Goal: Find specific fact: Find specific fact

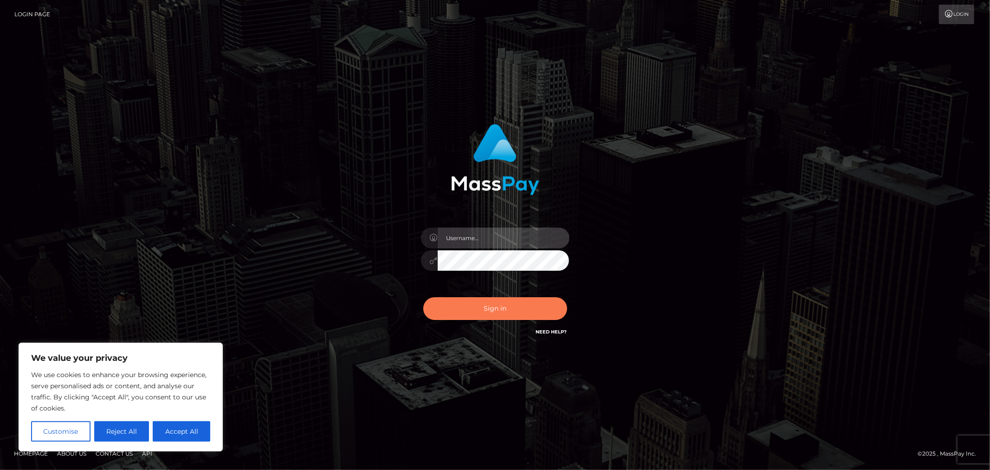
type input "MJSamelo"
drag, startPoint x: 487, startPoint y: 313, endPoint x: 556, endPoint y: 293, distance: 71.1
click at [487, 313] on button "Sign in" at bounding box center [495, 308] width 144 height 23
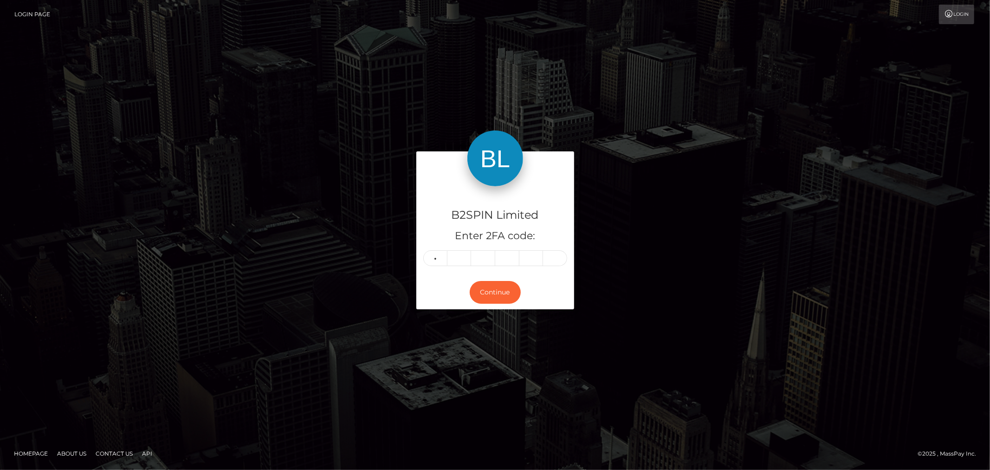
type input "7"
type input "6"
type input "0"
type input "7"
type input "9"
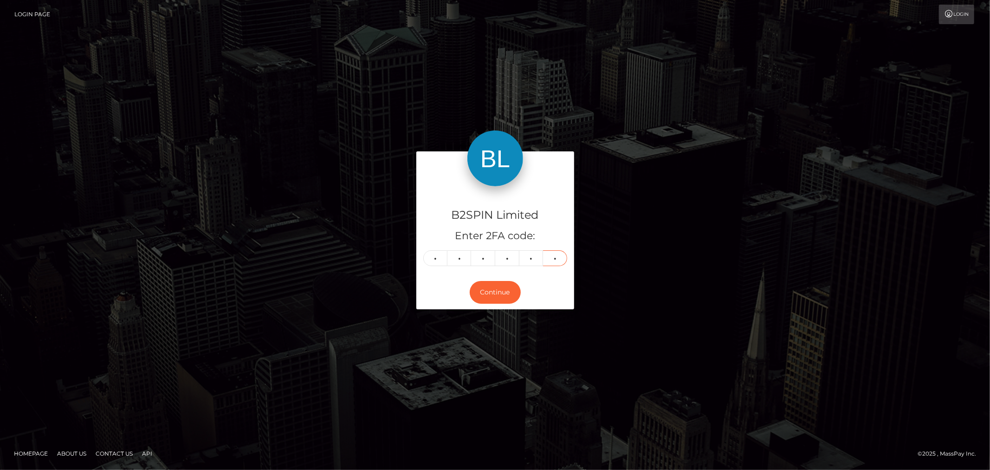
type input "7"
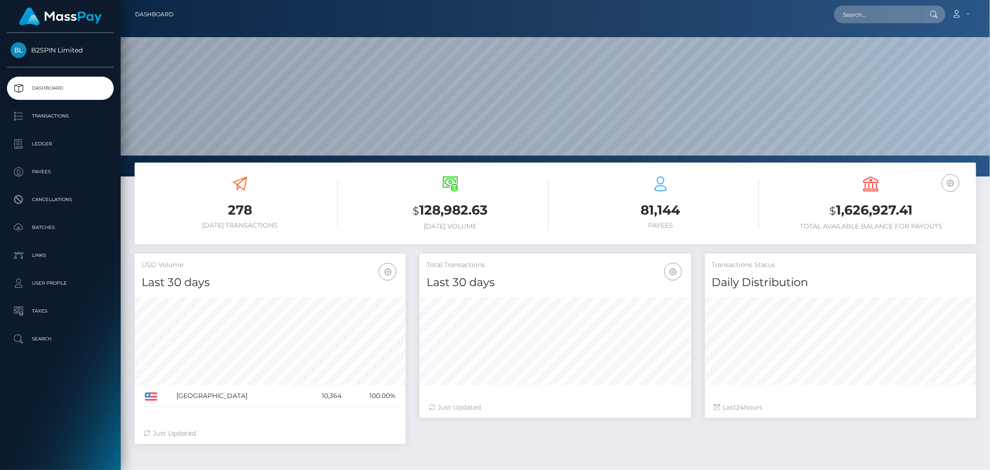
scroll to position [164, 271]
click at [875, 12] on input "text" at bounding box center [877, 15] width 87 height 18
paste input "27aefe70-559d-492e-a56b-37ce3a3e6da0"
drag, startPoint x: 901, startPoint y: 6, endPoint x: 900, endPoint y: 11, distance: 4.7
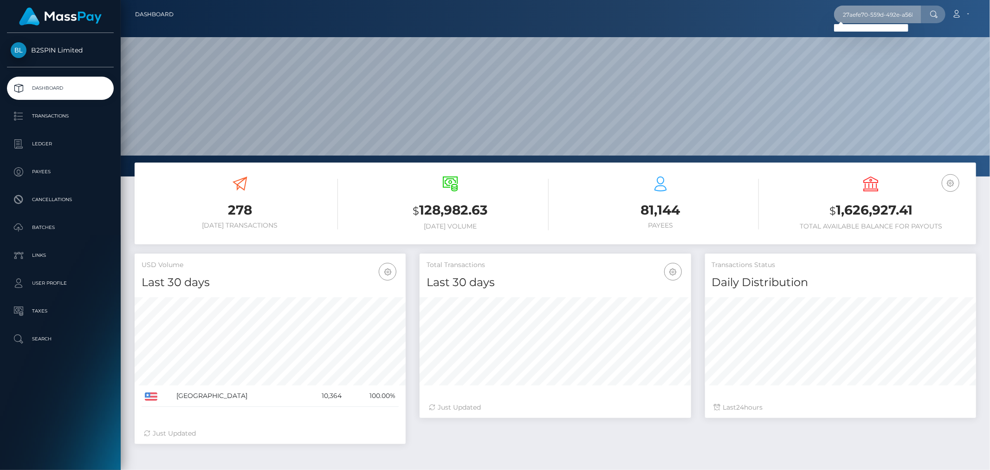
click at [901, 6] on input "27aefe70-559d-492e-a56b-37ce3a3e6da0" at bounding box center [877, 15] width 87 height 18
click at [900, 11] on input "27aefe70-559d-492e-a56b-37ce3a3e6da0" at bounding box center [877, 15] width 87 height 18
paste input "178372713"
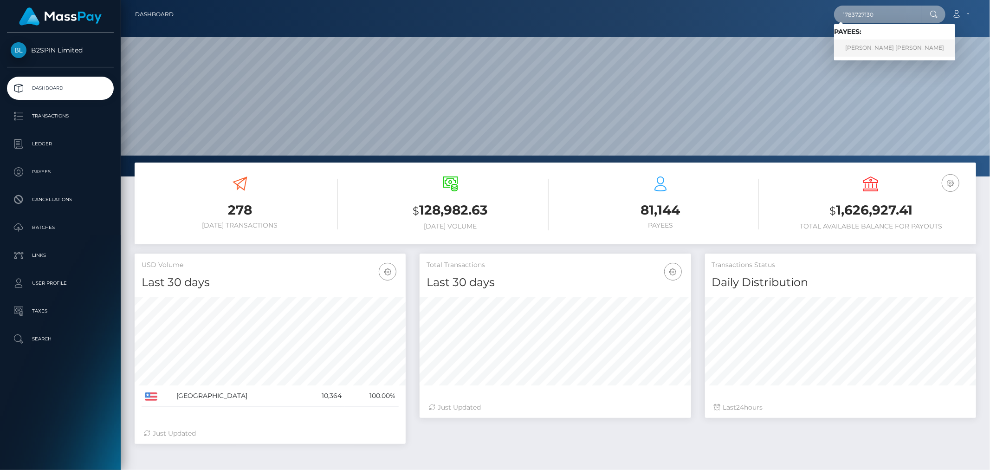
type input "1783727130"
click at [867, 48] on link "JOSE LUIS JIMENEZ" at bounding box center [894, 47] width 121 height 17
click at [879, 19] on input "1783727130" at bounding box center [877, 15] width 87 height 18
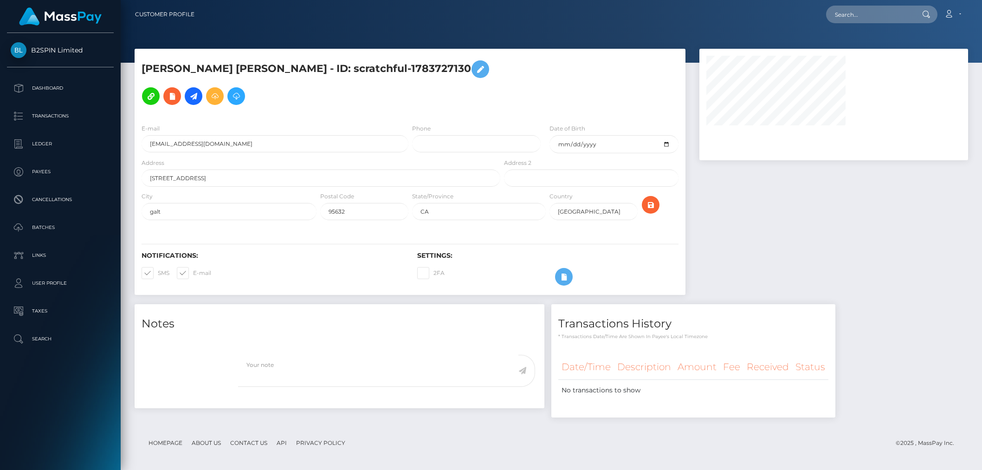
select select
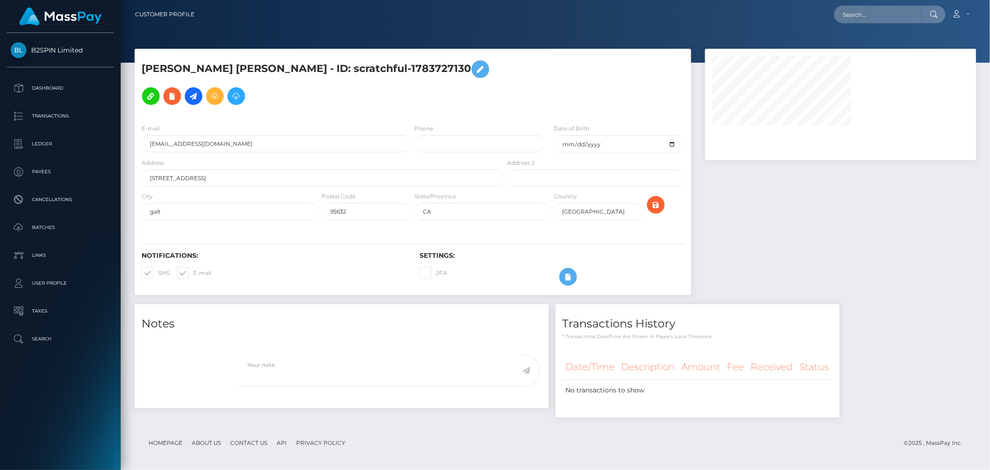
scroll to position [2, 0]
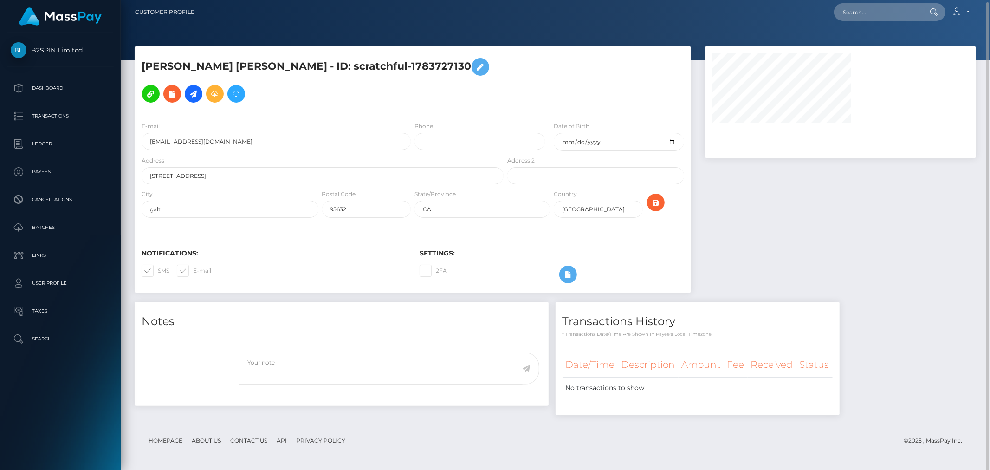
select select
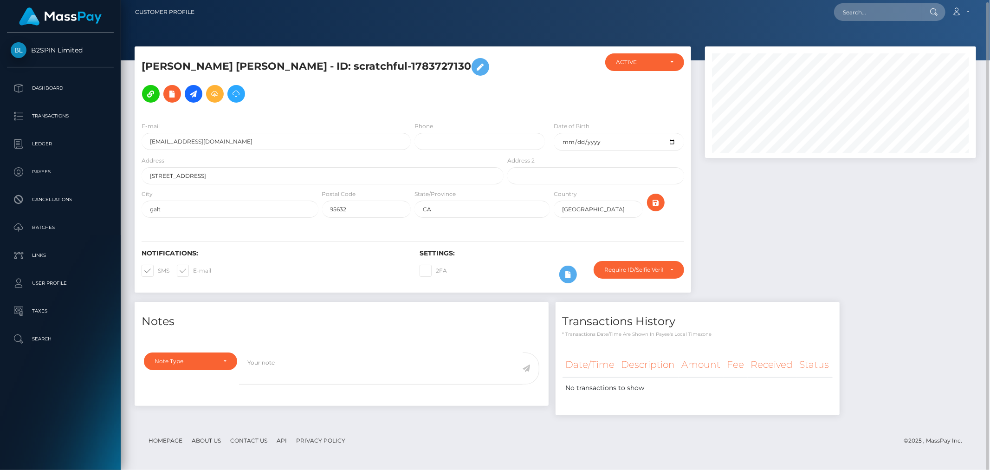
scroll to position [111, 271]
click at [314, 70] on h5 "JOSE LUIS JIMENEZ - ID: scratchful-1783727130" at bounding box center [320, 80] width 357 height 54
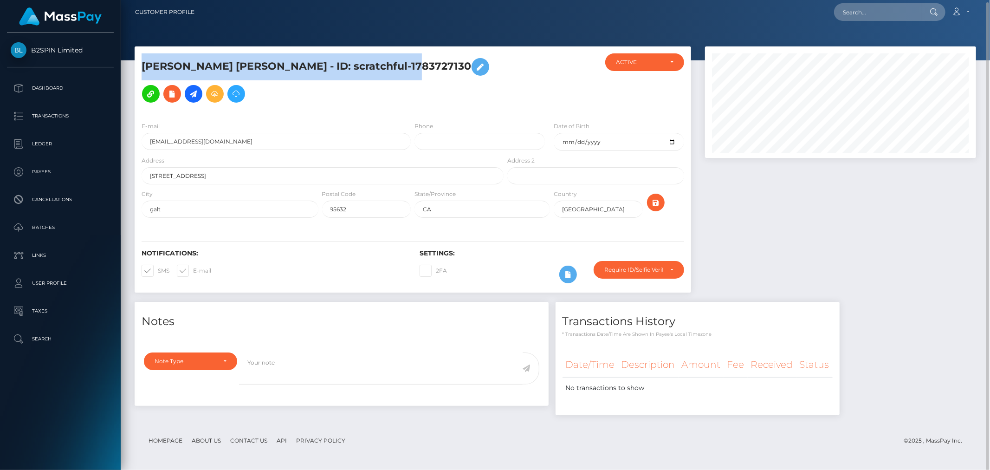
click at [314, 70] on h5 "JOSE LUIS JIMENEZ - ID: scratchful-1783727130" at bounding box center [320, 80] width 357 height 54
click at [329, 64] on h5 "JOSE LUIS JIMENEZ - ID: scratchful-1783727130" at bounding box center [320, 80] width 357 height 54
click at [286, 68] on h5 "JOSE LUIS JIMENEZ - ID: scratchful-1783727130" at bounding box center [320, 80] width 357 height 54
drag, startPoint x: 273, startPoint y: 67, endPoint x: 384, endPoint y: 67, distance: 110.9
click at [384, 67] on h5 "JOSE LUIS JIMENEZ - ID: scratchful-1783727130" at bounding box center [320, 80] width 357 height 54
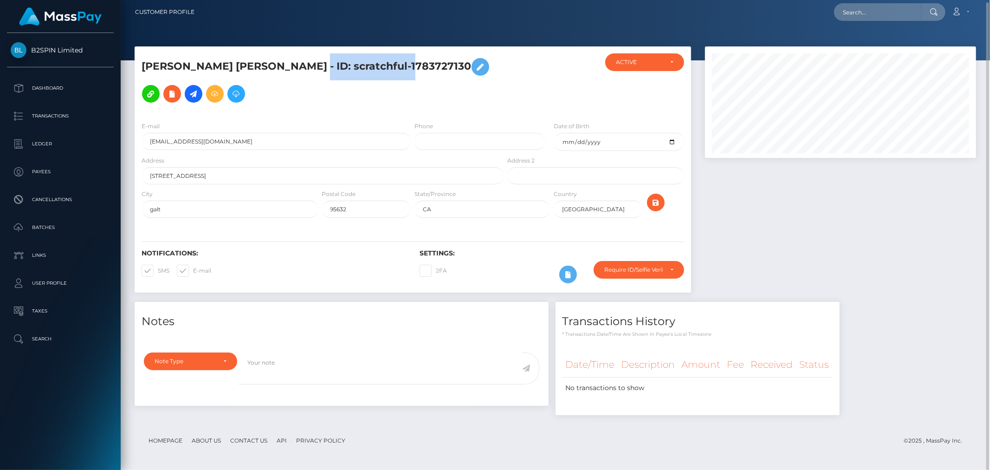
drag, startPoint x: 386, startPoint y: 65, endPoint x: 272, endPoint y: 66, distance: 113.3
click at [272, 66] on h5 "JOSE LUIS JIMENEZ - ID: scratchful-1783727130" at bounding box center [320, 80] width 357 height 54
copy h5 "scratchful-1783727130"
